Goal: Information Seeking & Learning: Learn about a topic

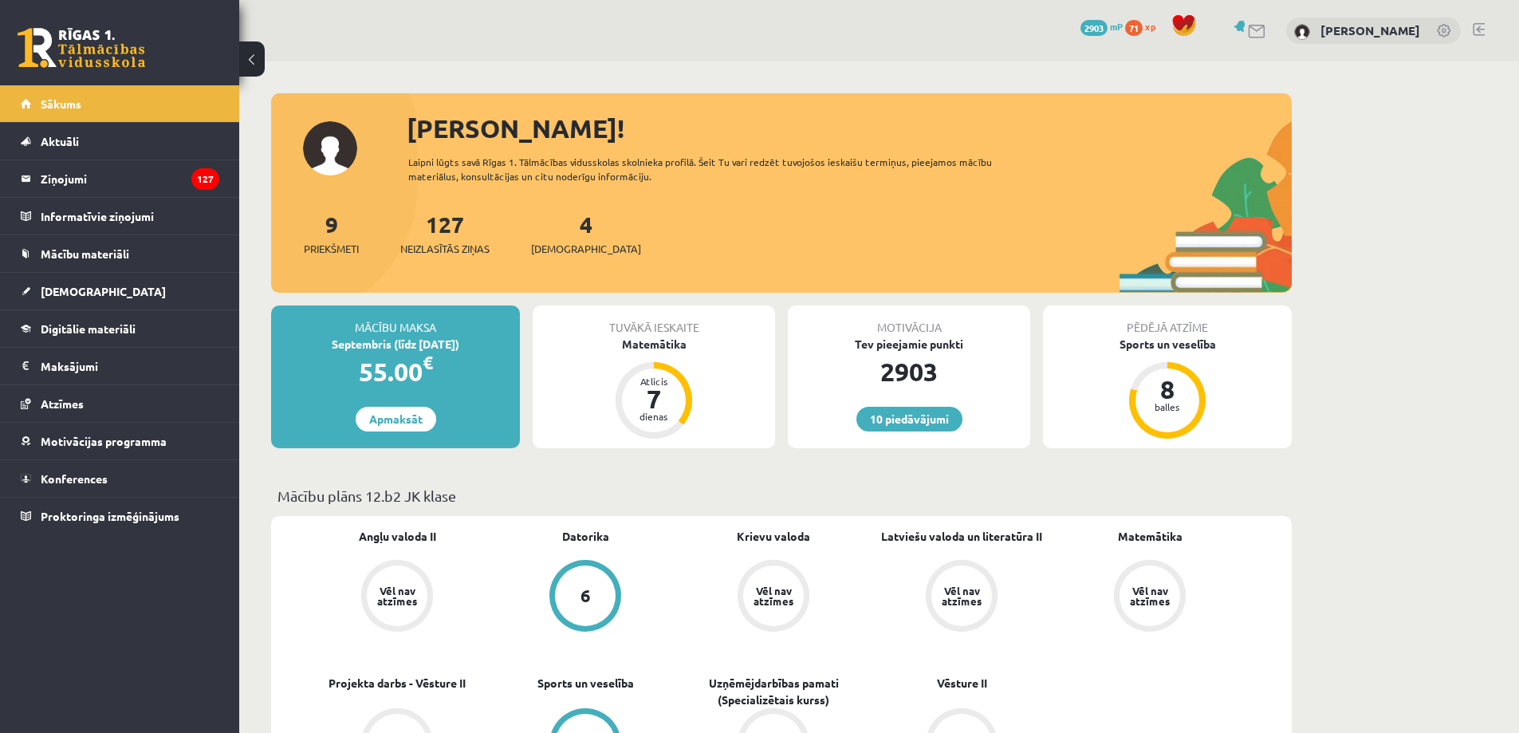
scroll to position [239, 0]
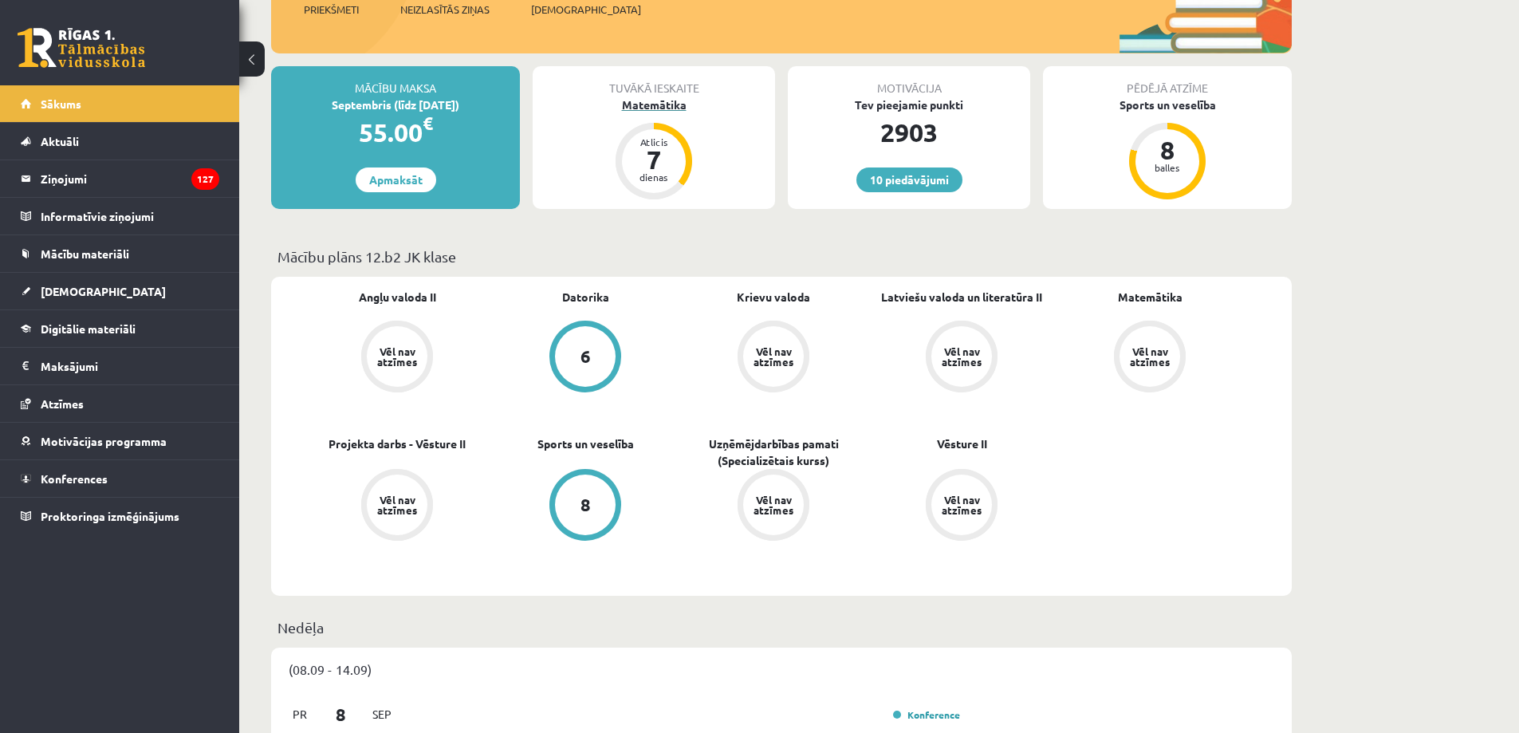
click at [675, 180] on div "dienas" at bounding box center [654, 177] width 48 height 10
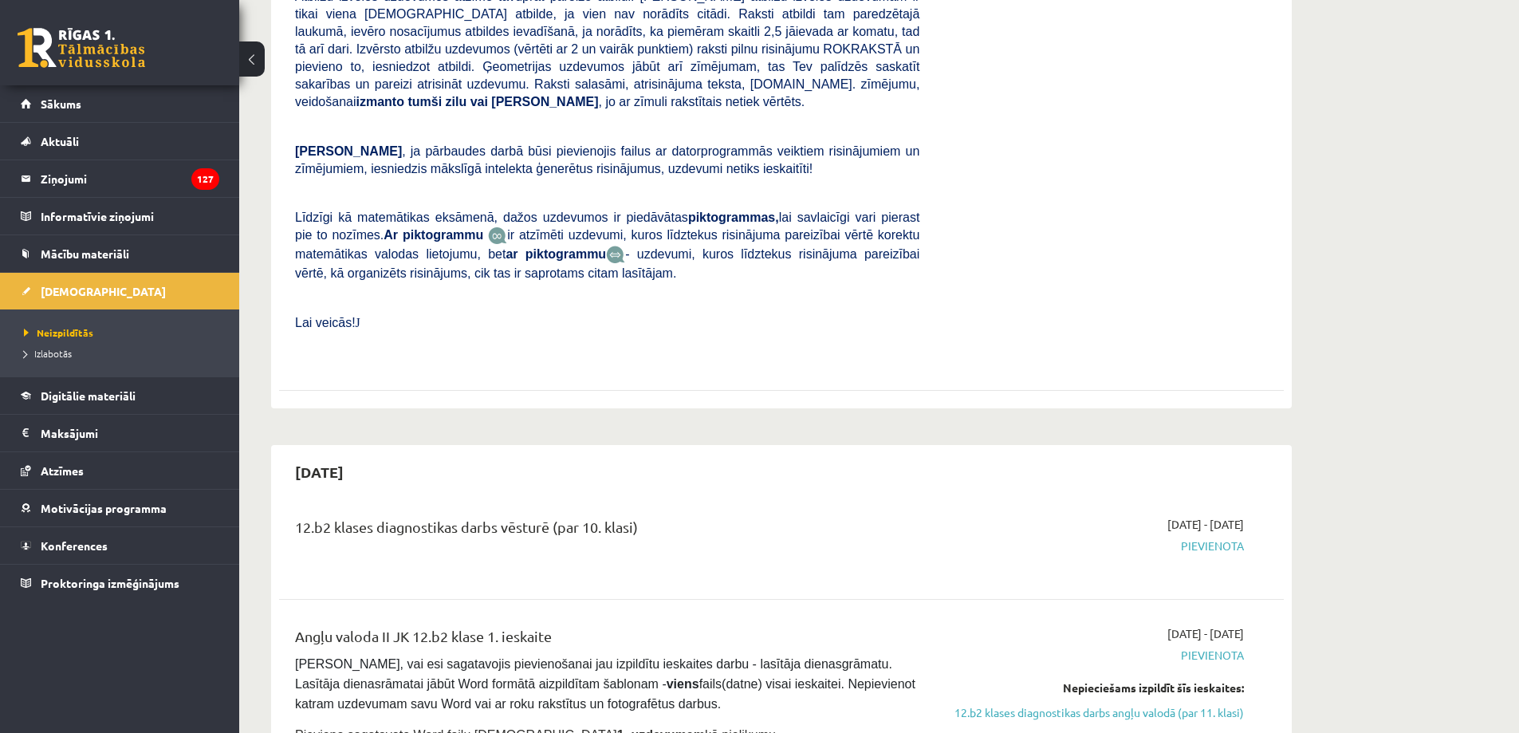
scroll to position [877, 0]
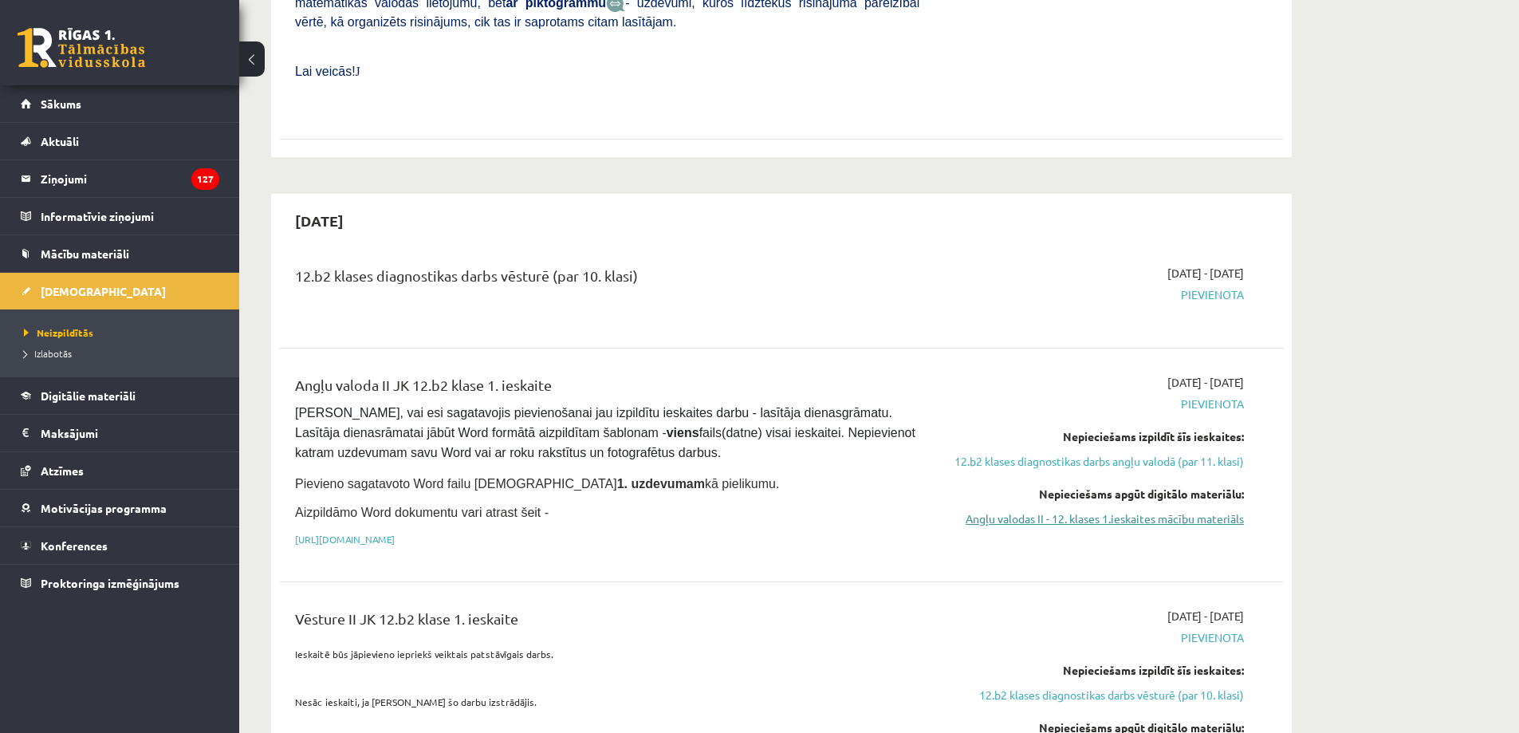
click at [1088, 510] on link "Angļu valodas II - 12. klases 1.ieskaites mācību materiāls" at bounding box center [1093, 518] width 301 height 17
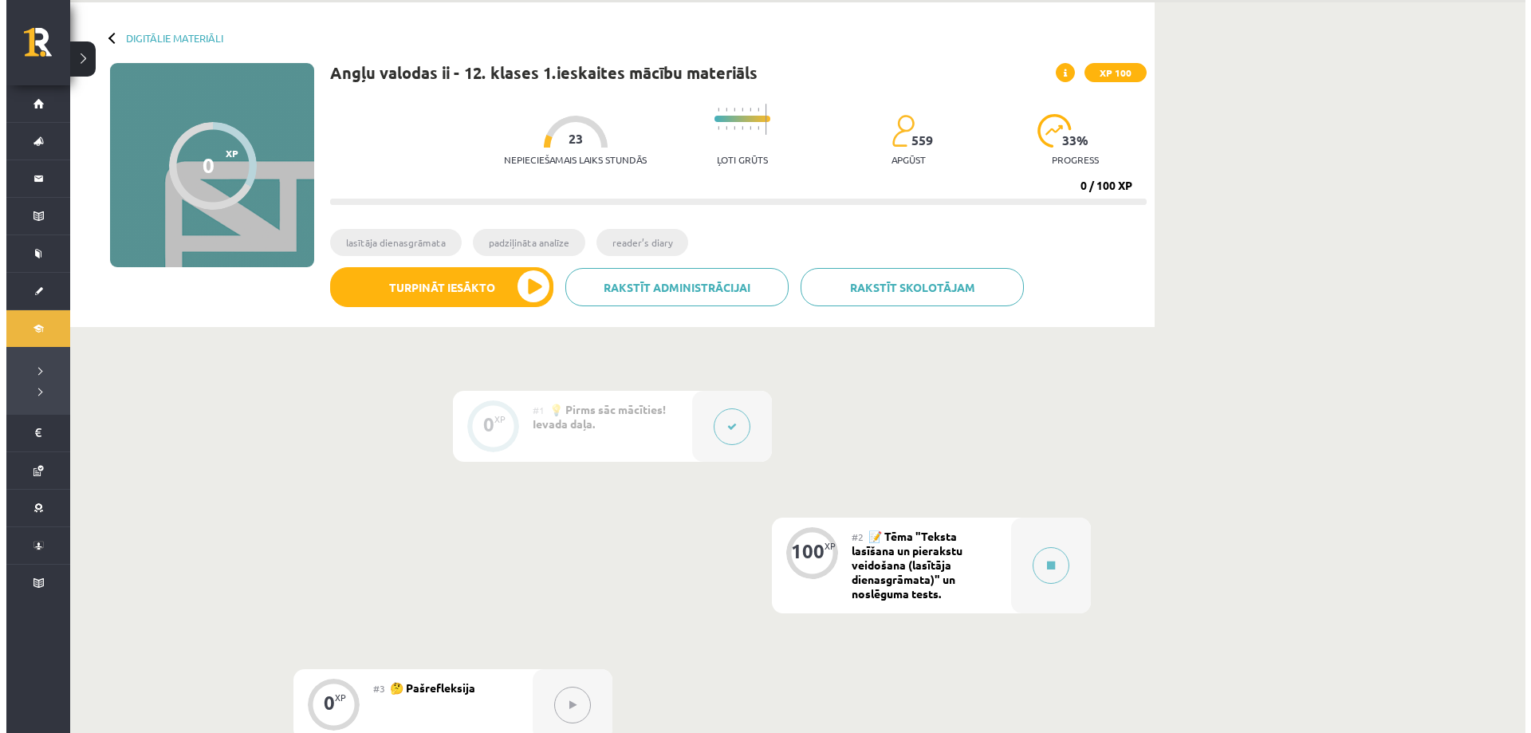
scroll to position [159, 0]
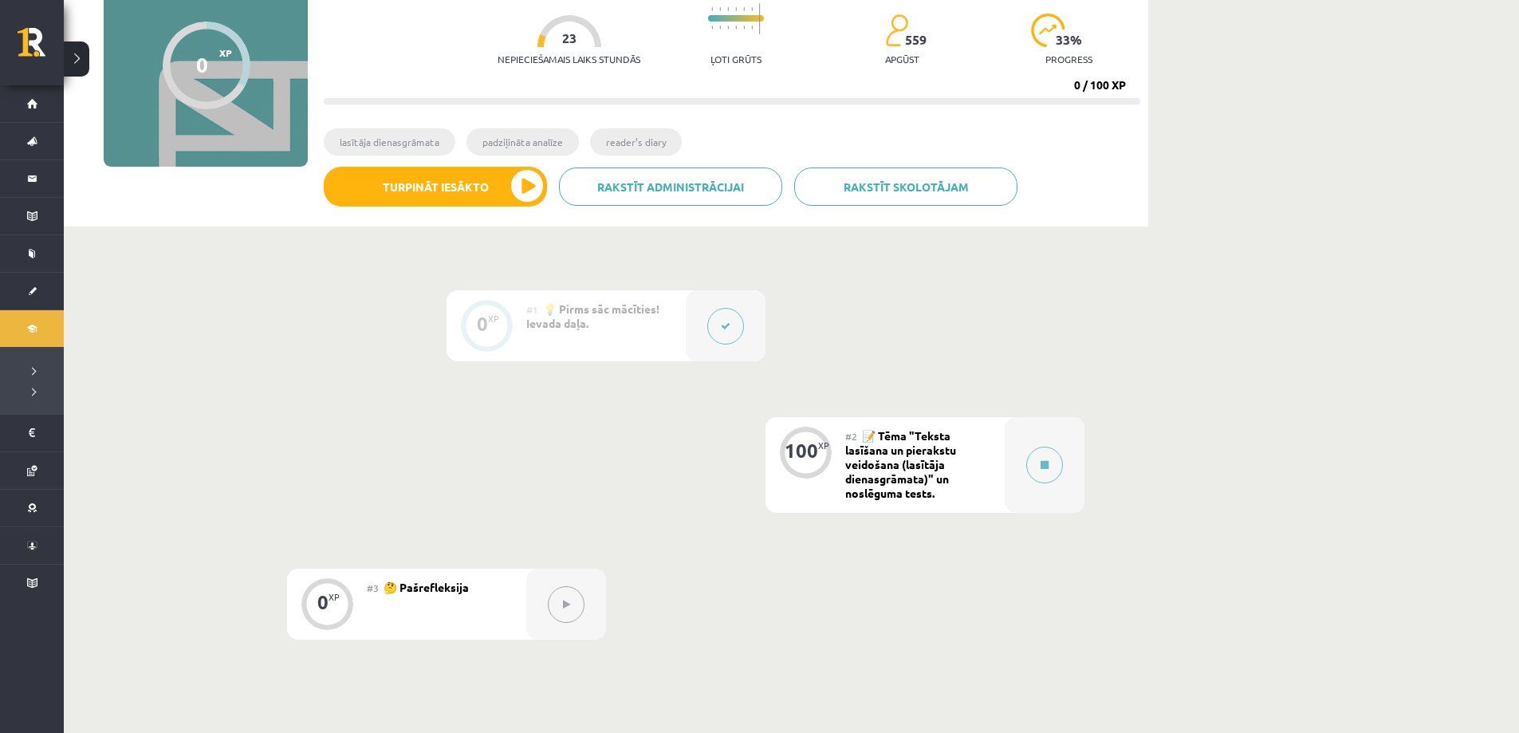
click at [817, 478] on div "100 XP" at bounding box center [805, 465] width 80 height 96
click at [885, 473] on span "📝 Tēma "Teksta lasīšana un pierakstu veidošana (lasītāja dienasgrāmata)" un nos…" at bounding box center [900, 464] width 111 height 72
click at [1020, 466] on div at bounding box center [1045, 465] width 80 height 96
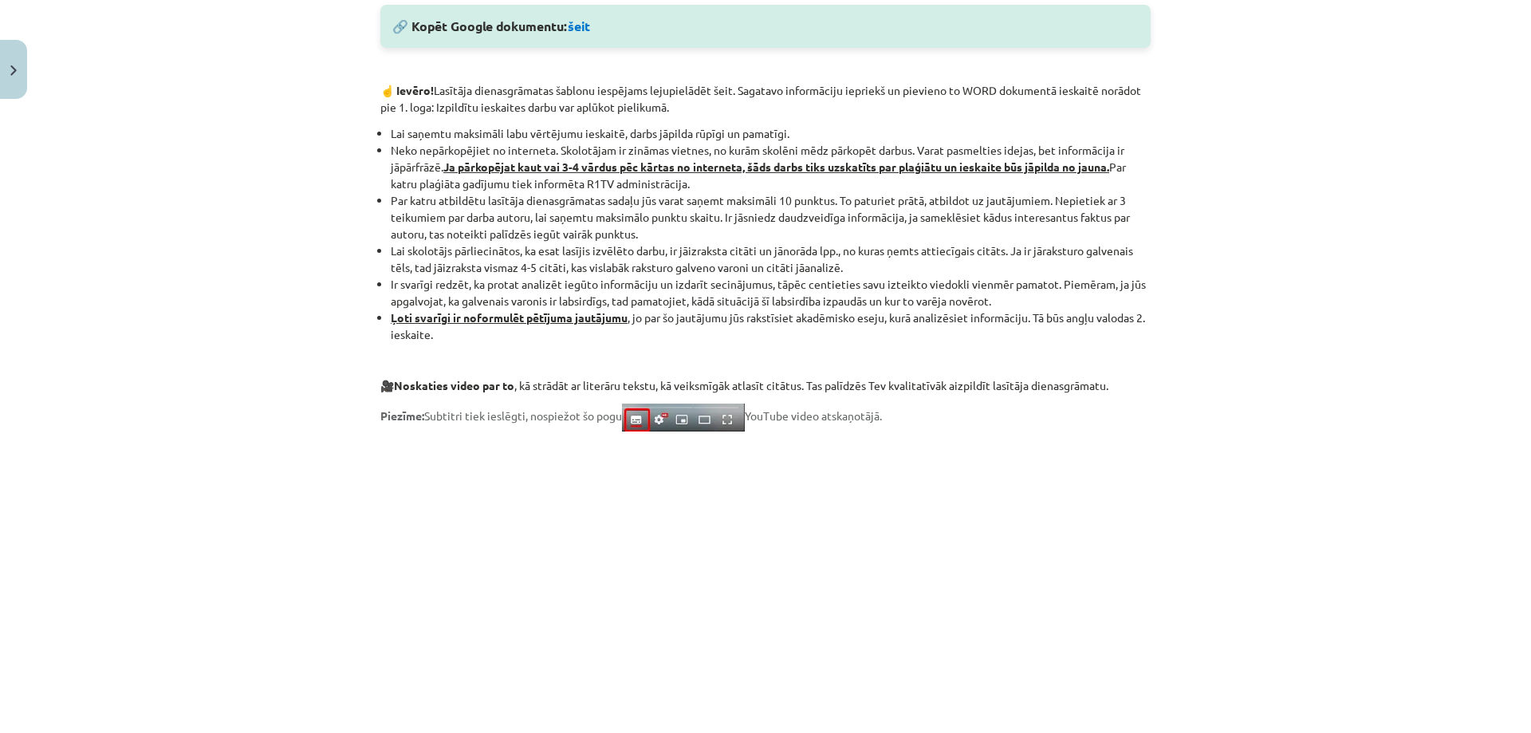
scroll to position [1186, 0]
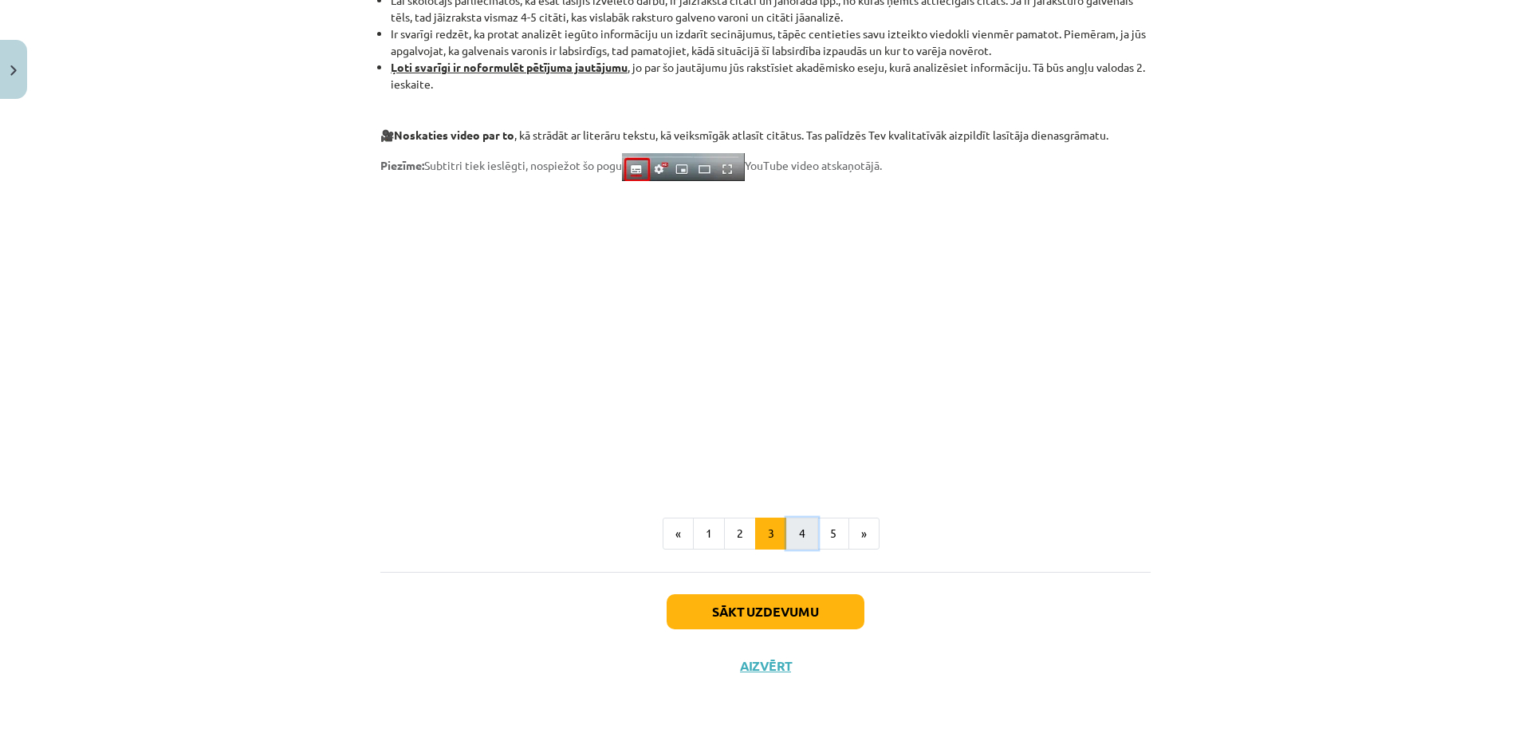
click at [809, 537] on button "4" at bounding box center [802, 533] width 32 height 32
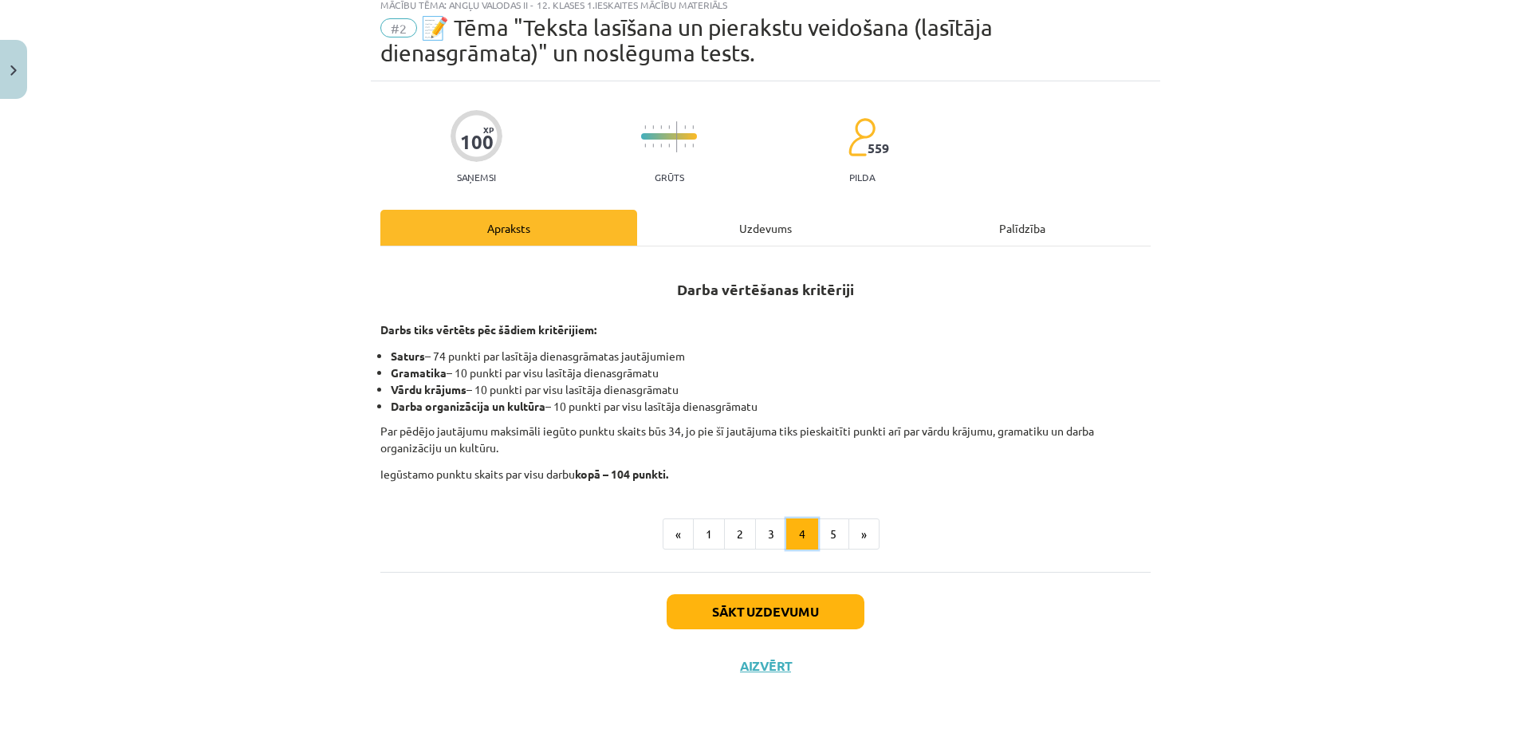
scroll to position [50, 0]
click at [818, 531] on button "5" at bounding box center [833, 534] width 32 height 32
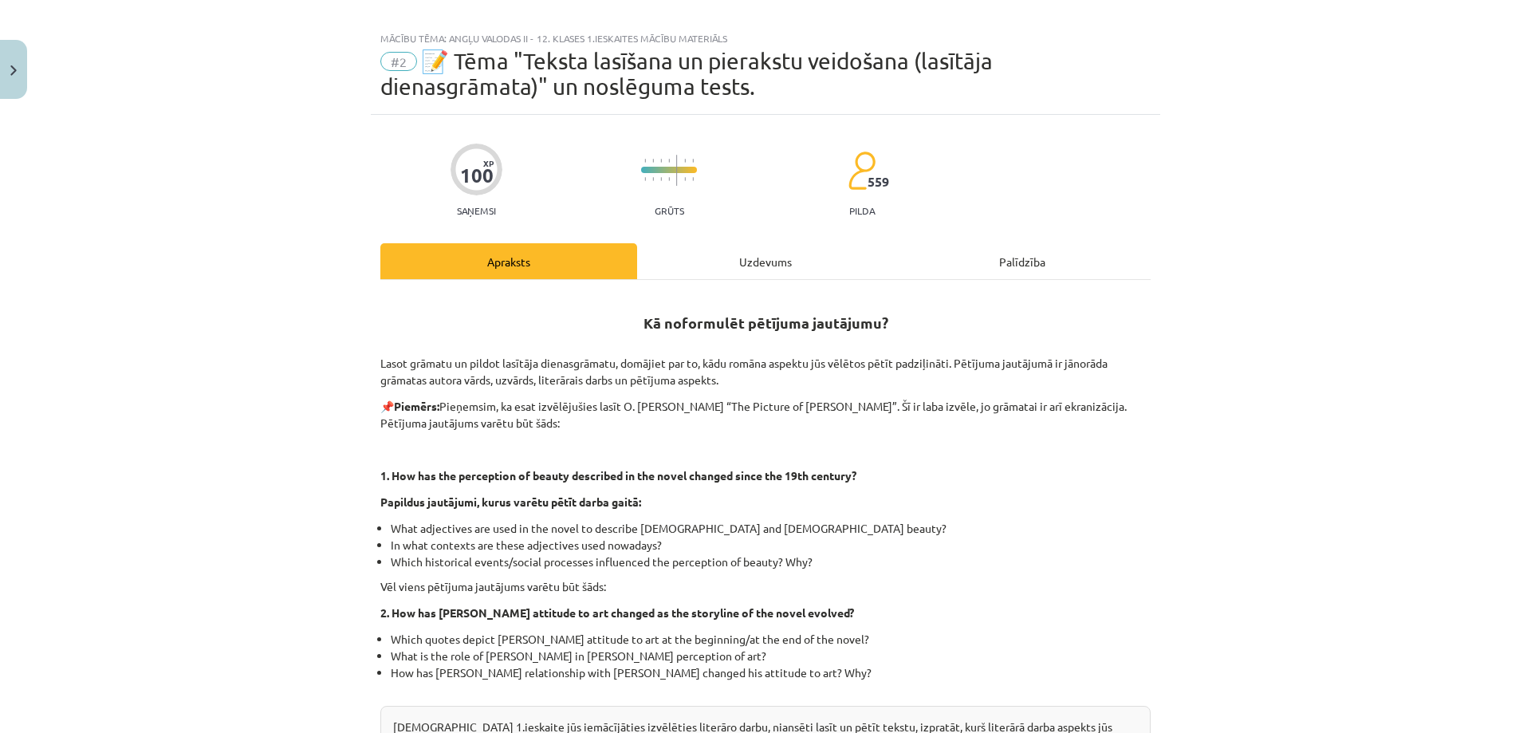
scroll to position [0, 0]
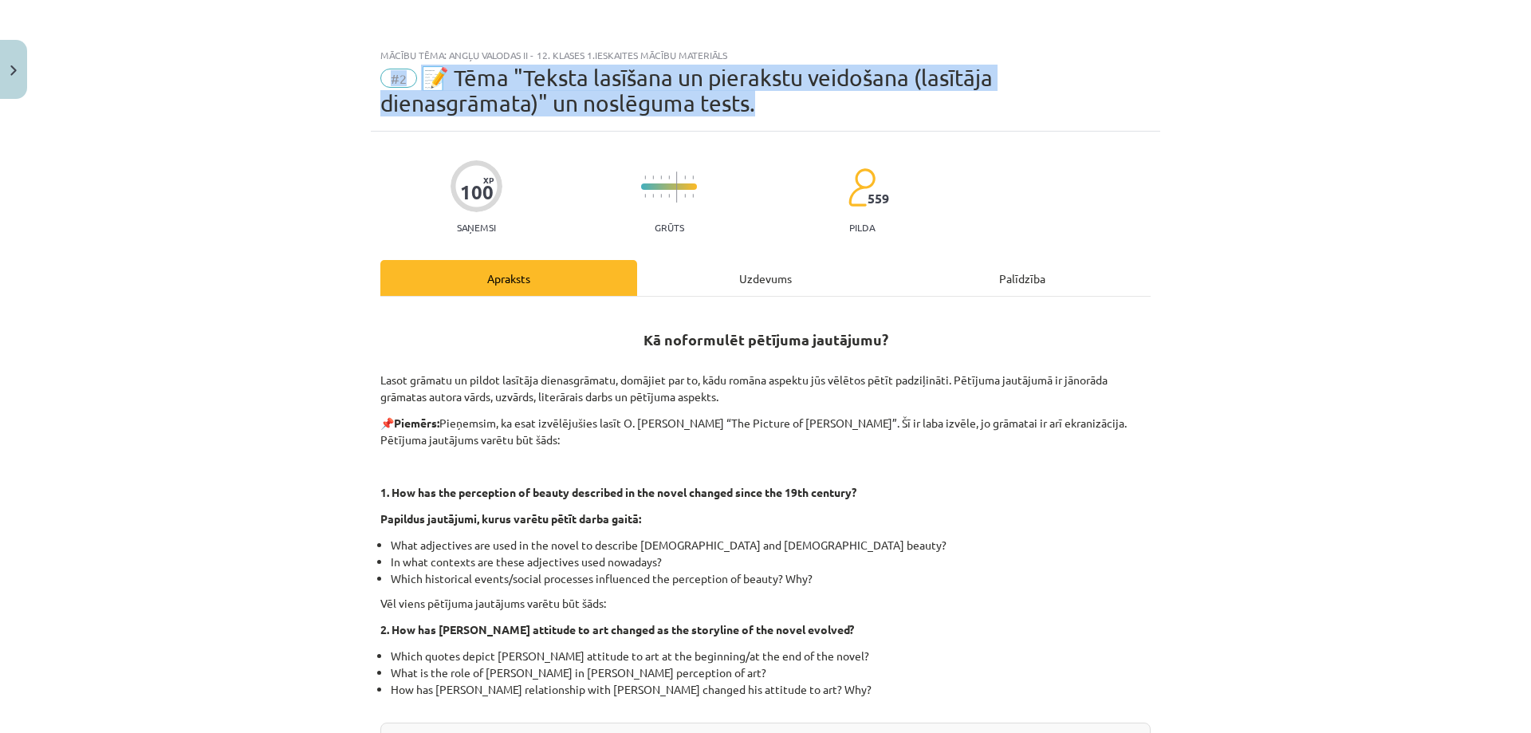
drag, startPoint x: 758, startPoint y: 100, endPoint x: 344, endPoint y: 63, distance: 415.5
click at [344, 63] on div "Mācību tēma: Angļu valodas ii - 12. klases 1.ieskaites mācību materiāls #2 📝 Tē…" at bounding box center [765, 366] width 1531 height 733
click at [334, 43] on div at bounding box center [334, 43] width 0 height 0
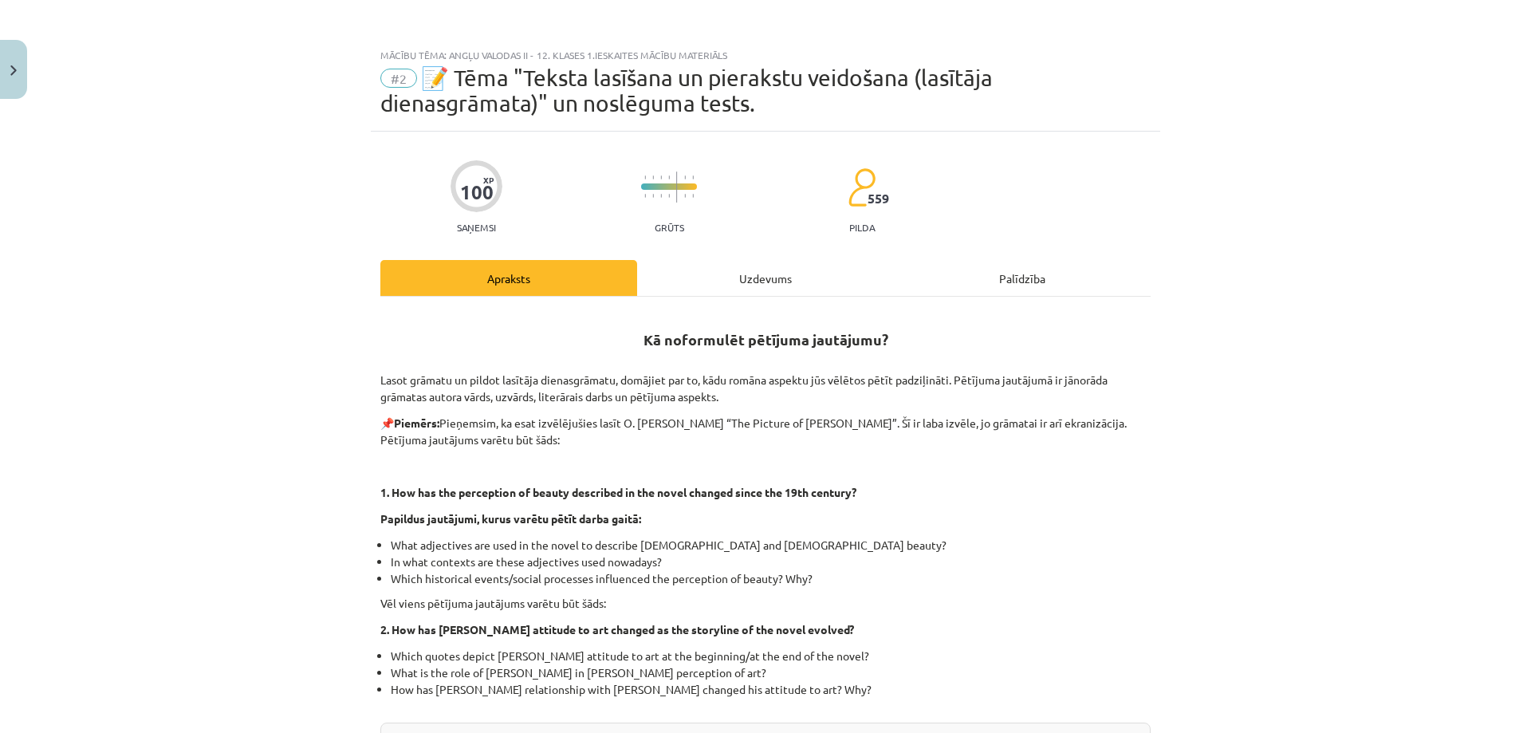
click at [871, 482] on div "Kā noformulēt pētījuma jautājumu? Lasot grāmatu un pildot lasītāja dienasgrāmat…" at bounding box center [765, 568] width 770 height 514
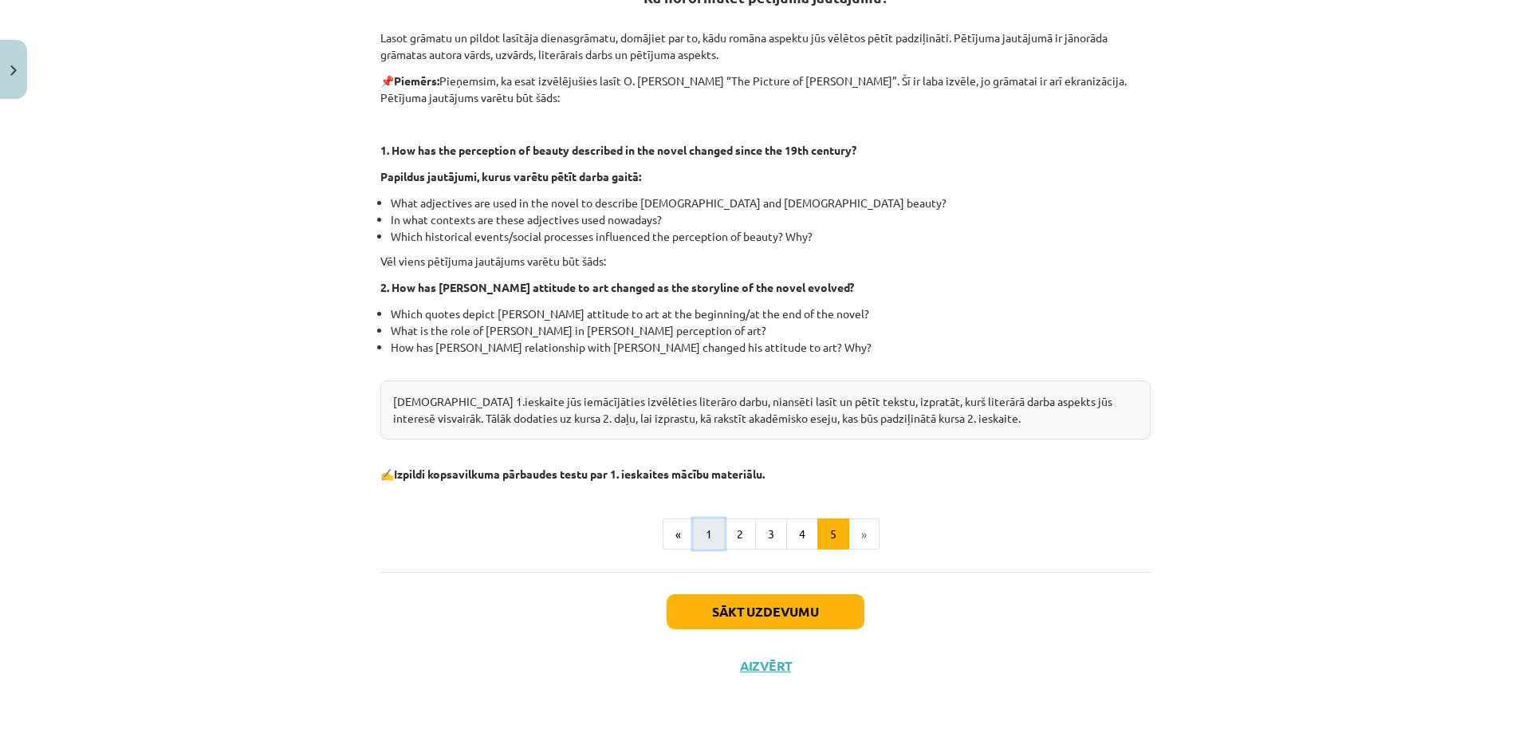
click at [710, 525] on button "1" at bounding box center [709, 534] width 32 height 32
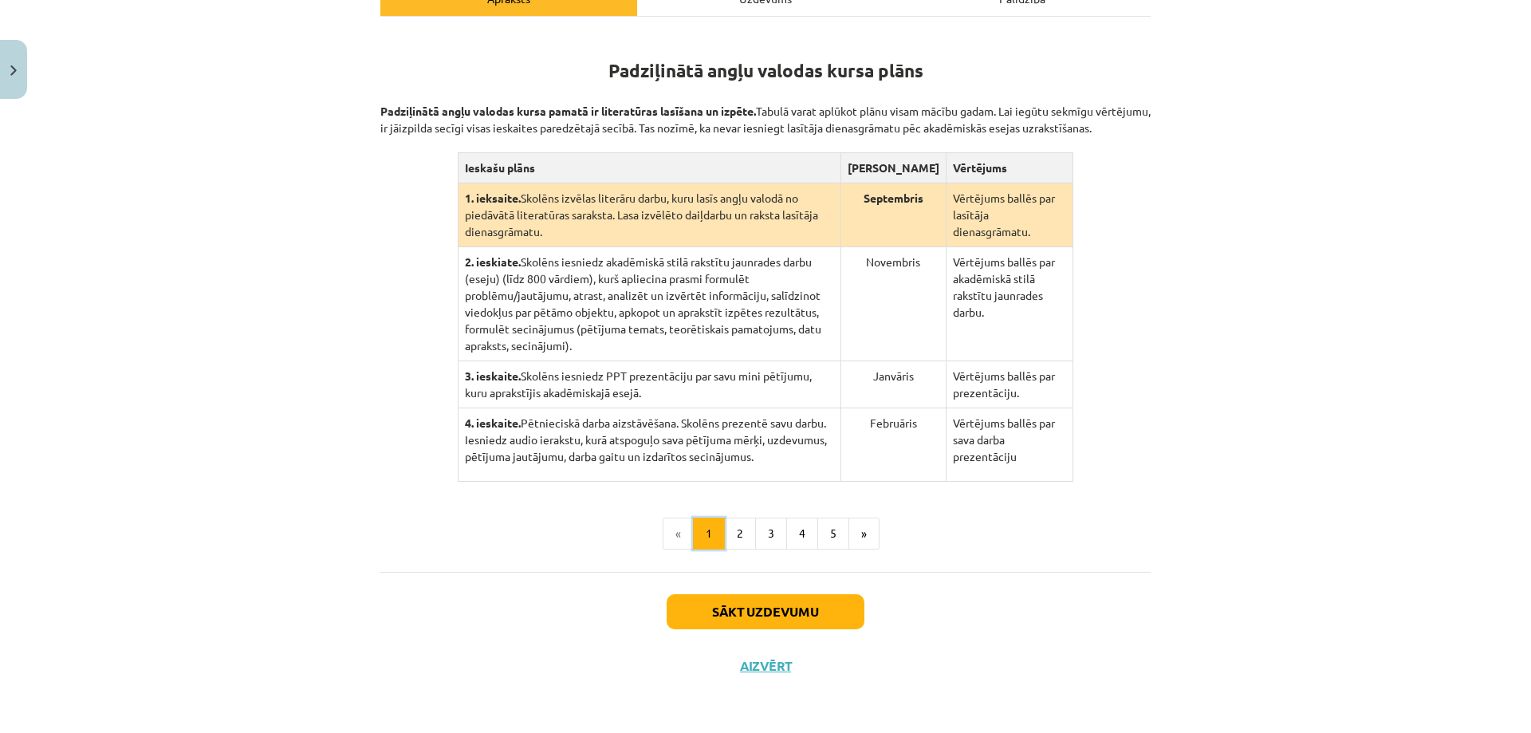
scroll to position [262, 0]
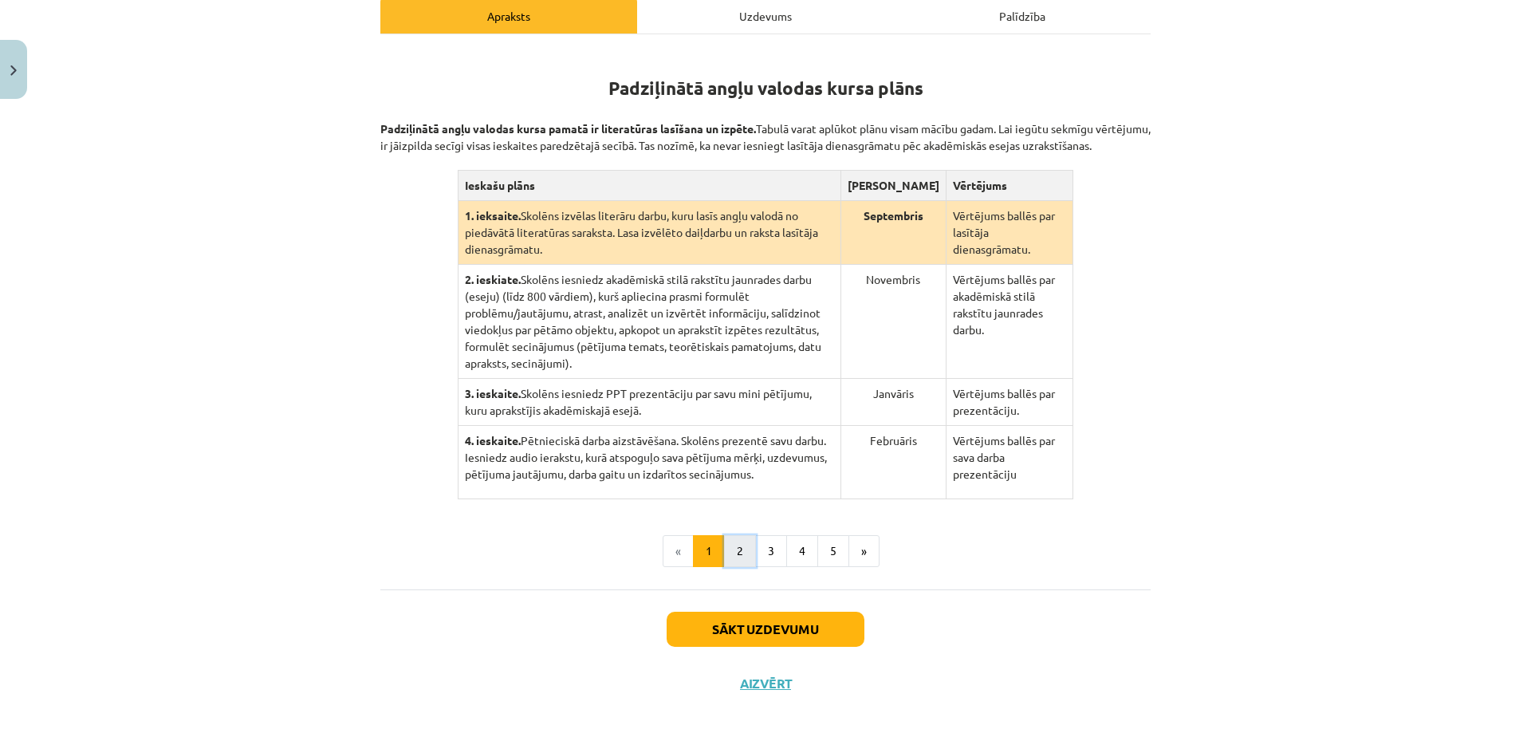
click at [731, 535] on button "2" at bounding box center [740, 551] width 32 height 32
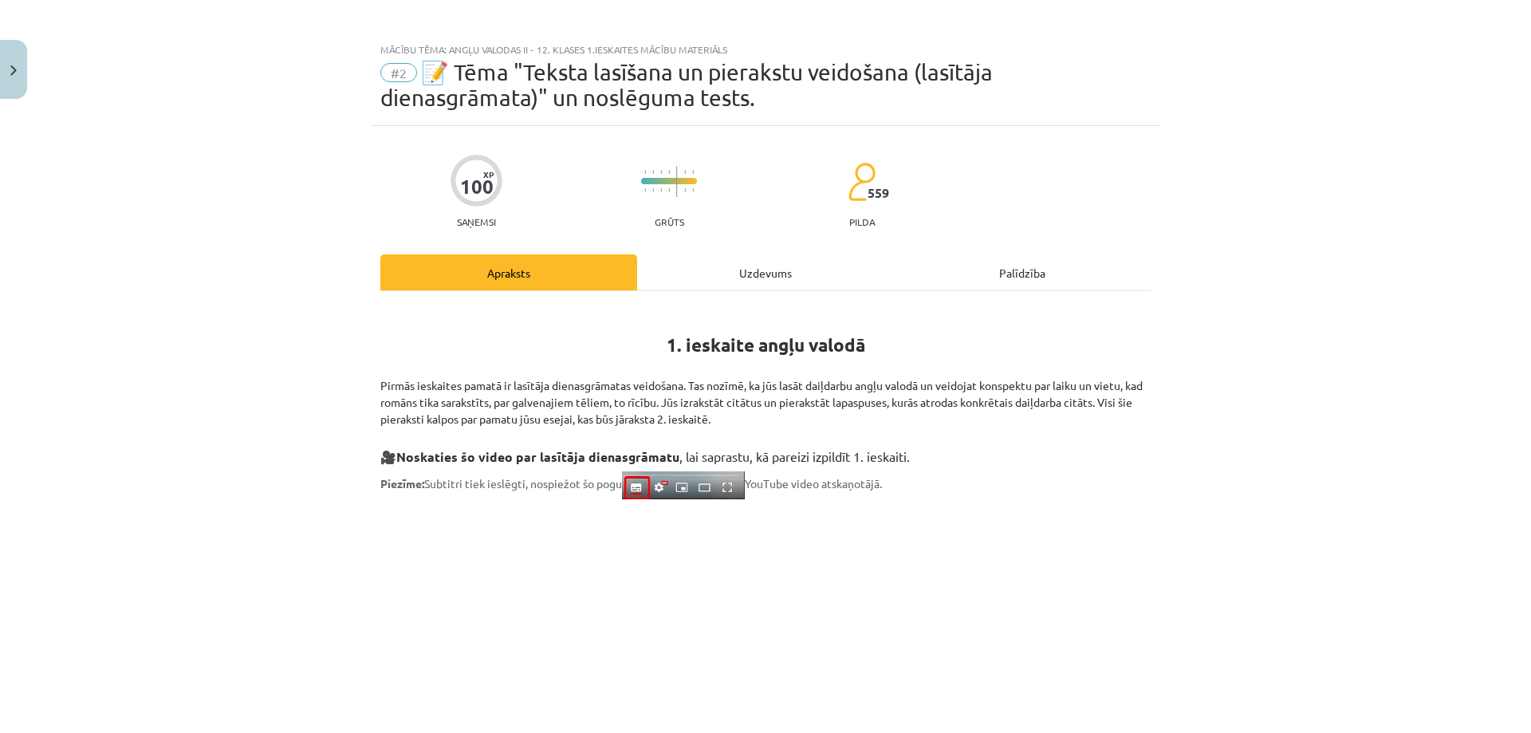
scroll to position [0, 0]
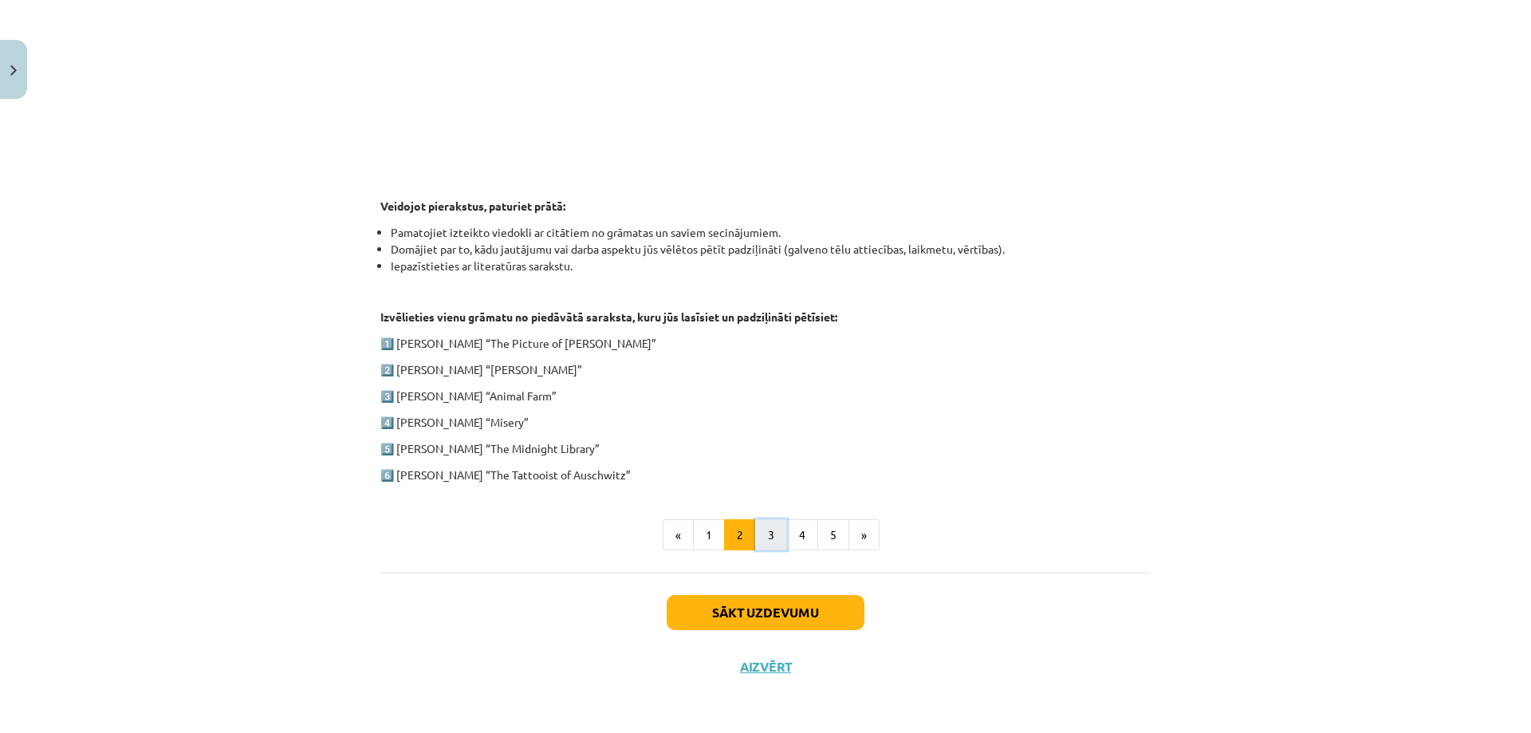
click at [755, 524] on button "3" at bounding box center [771, 535] width 32 height 32
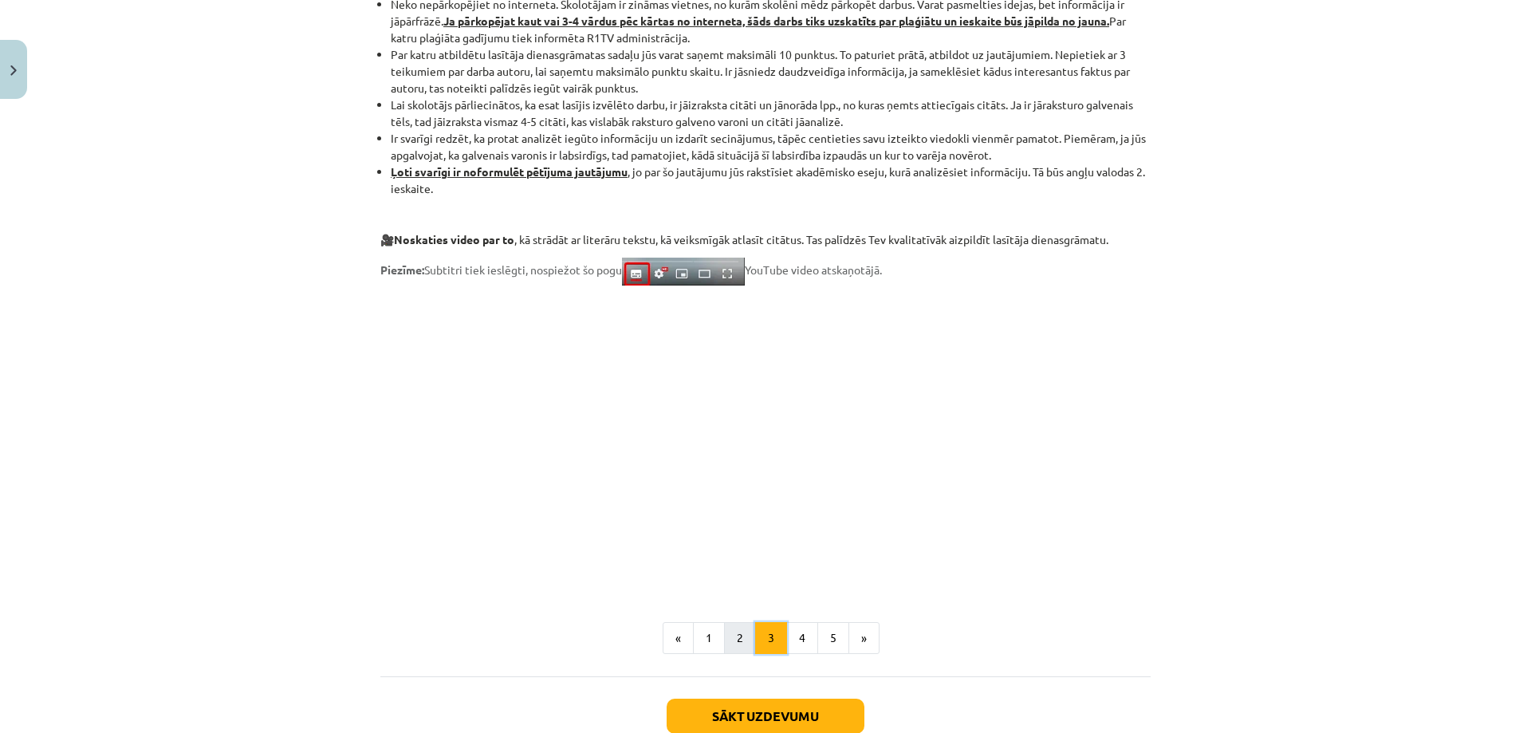
scroll to position [1186, 0]
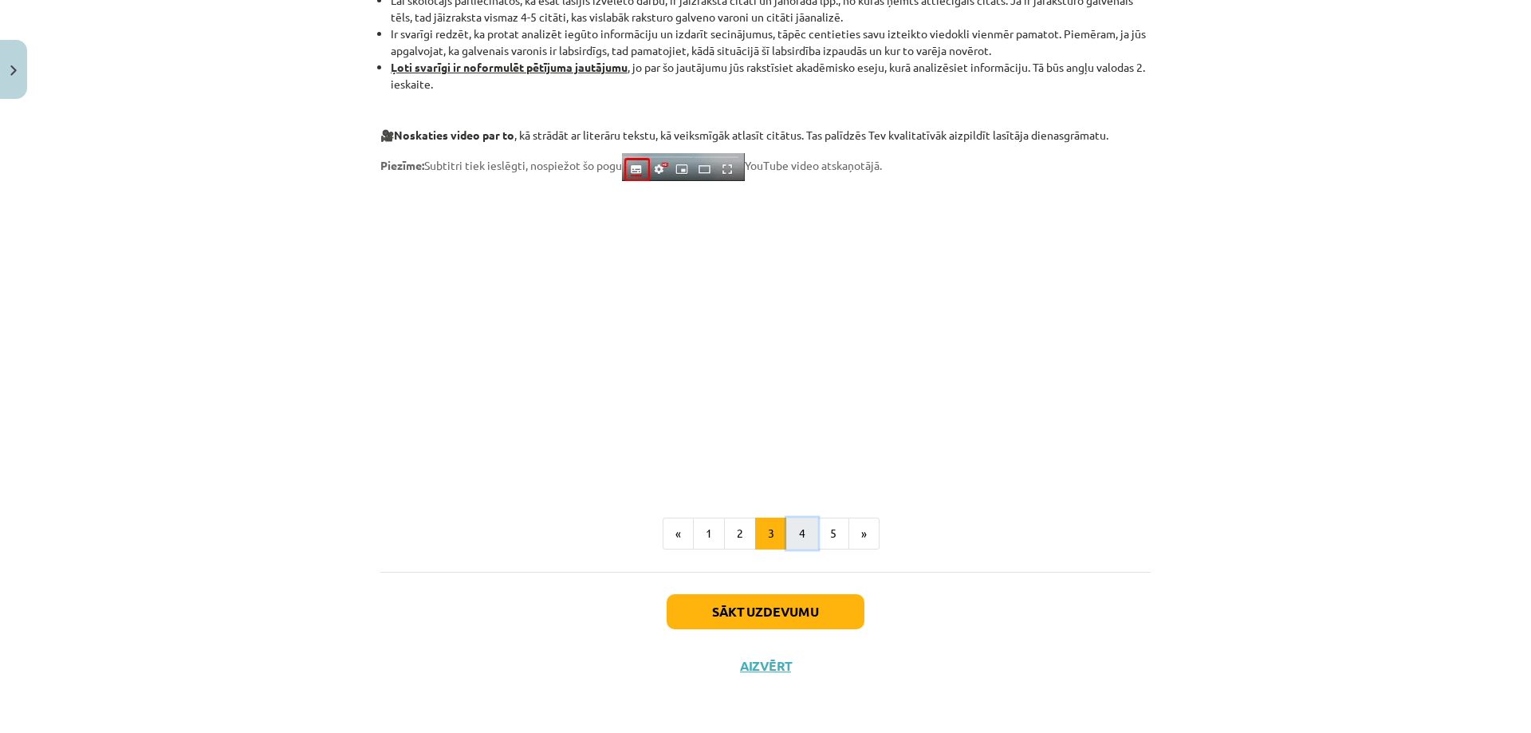
click at [802, 541] on button "4" at bounding box center [802, 533] width 32 height 32
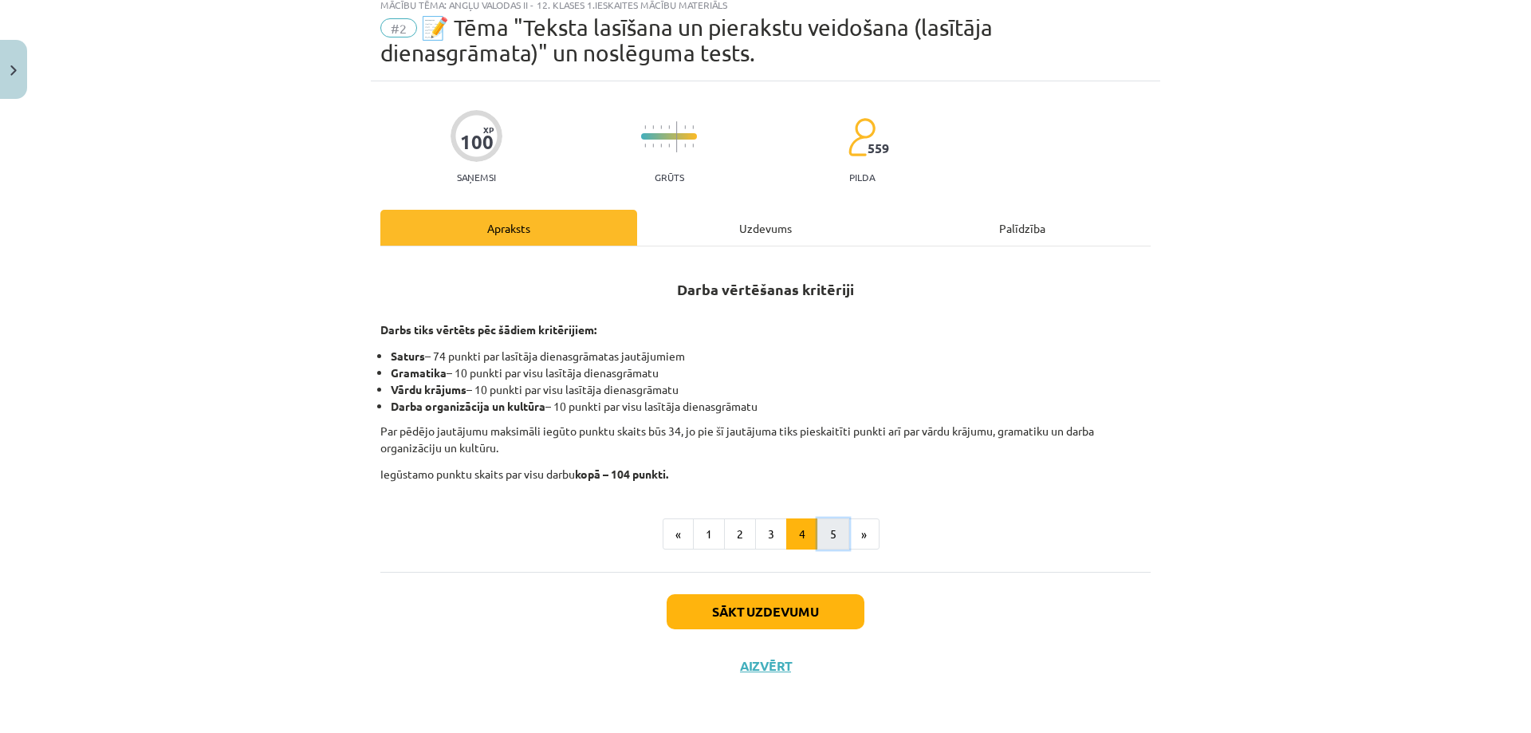
click at [819, 537] on button "5" at bounding box center [833, 534] width 32 height 32
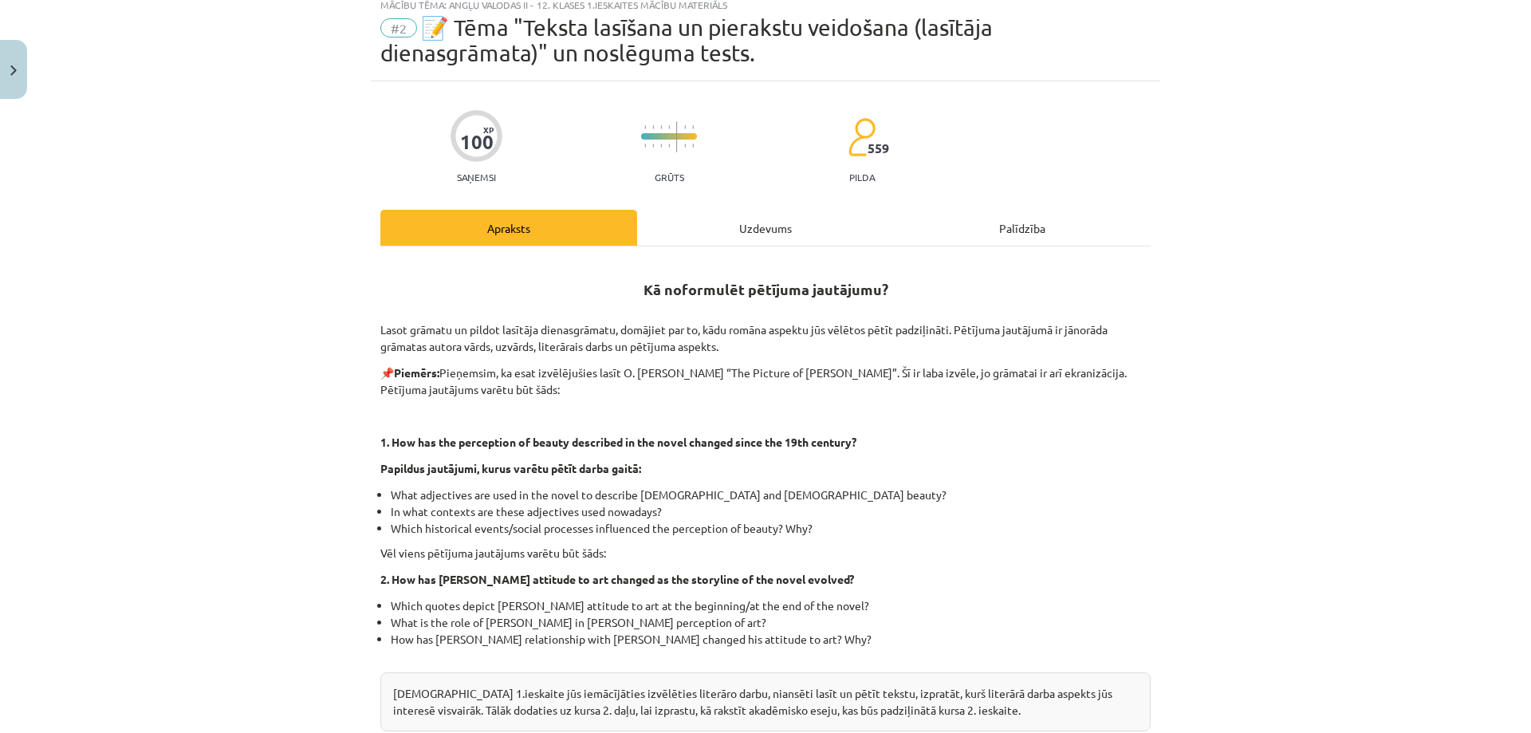
scroll to position [342, 0]
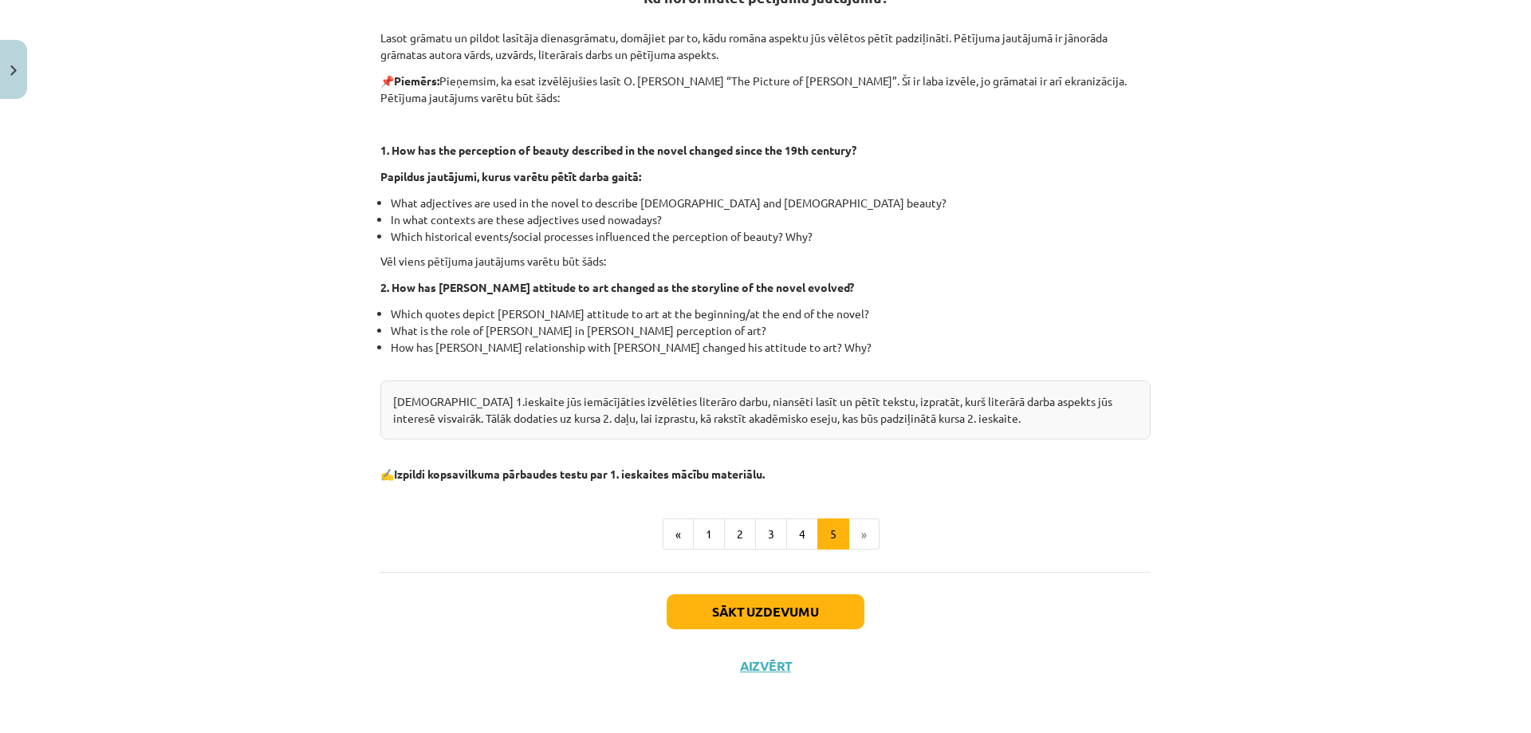
click at [852, 530] on li "»" at bounding box center [864, 534] width 30 height 32
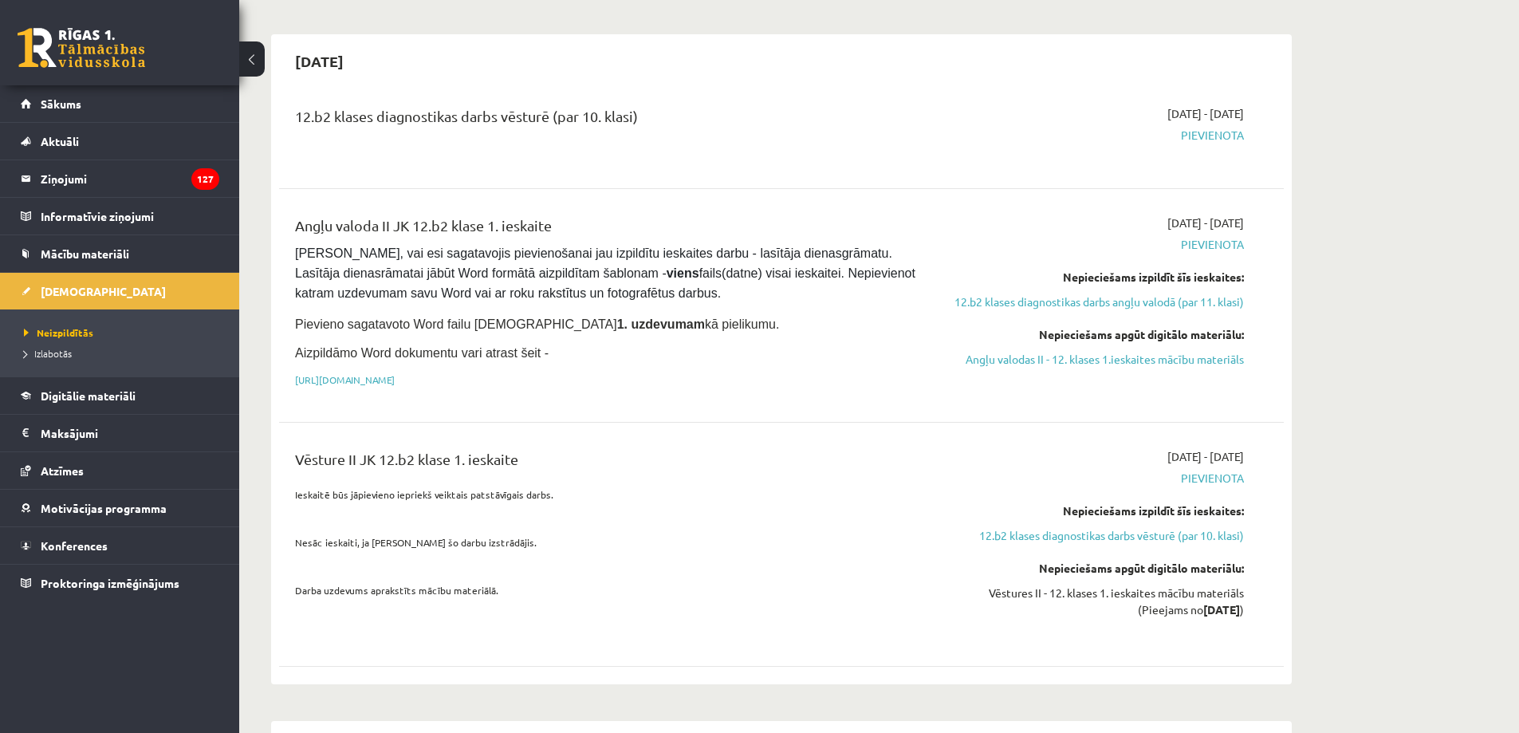
scroll to position [957, 0]
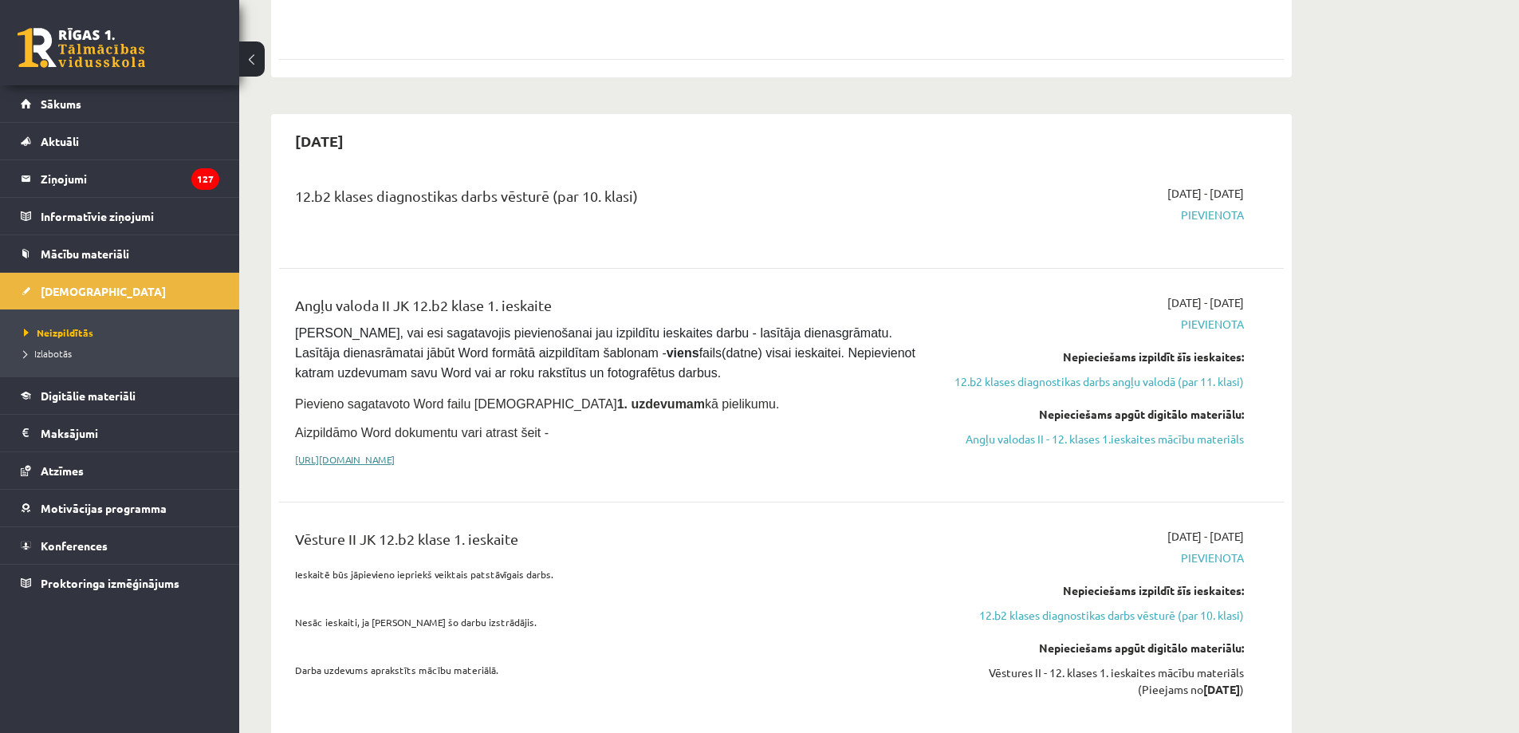
click at [395, 453] on link "[URL][DOMAIN_NAME]" at bounding box center [345, 459] width 100 height 13
